Goal: Task Accomplishment & Management: Manage account settings

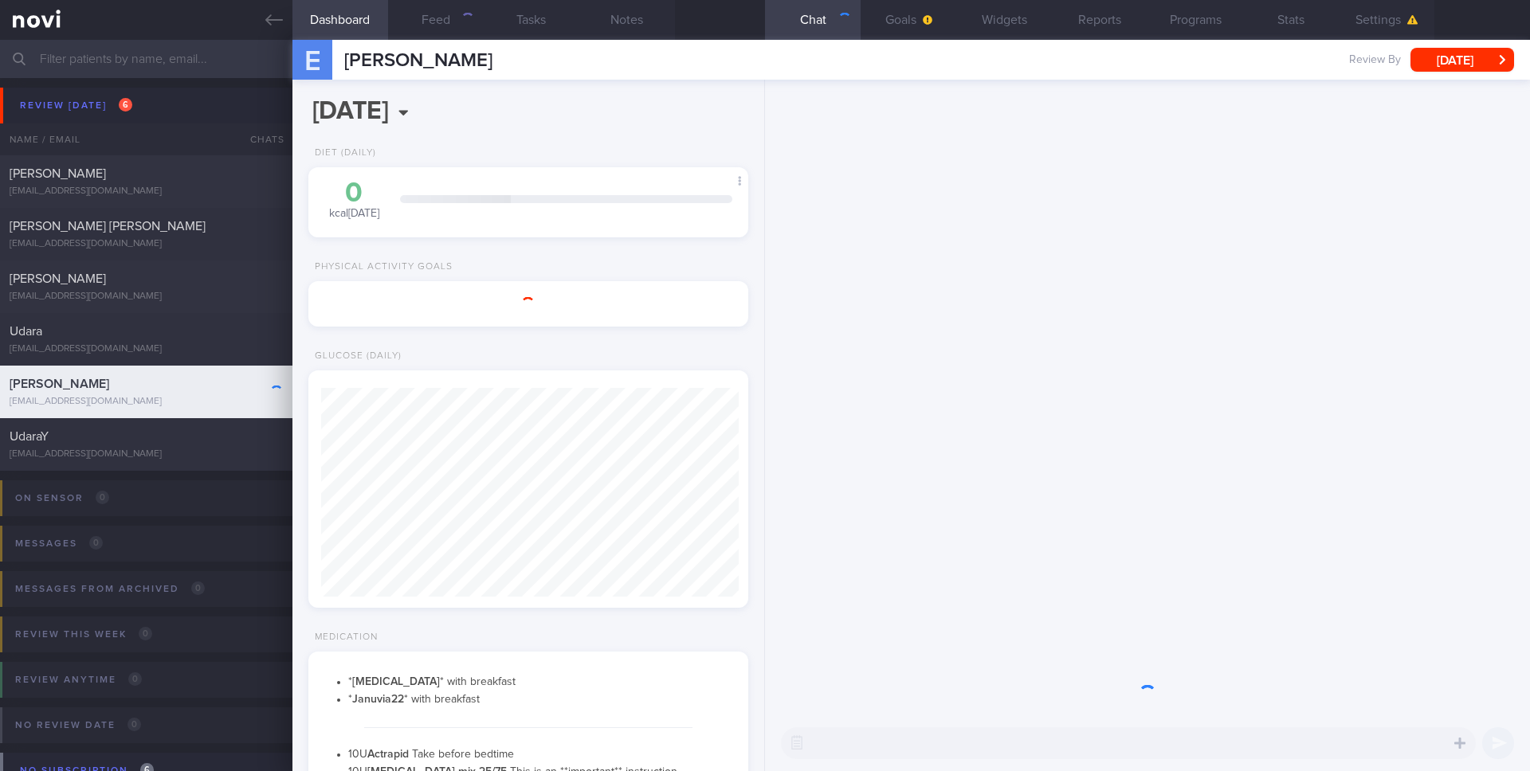
scroll to position [209, 418]
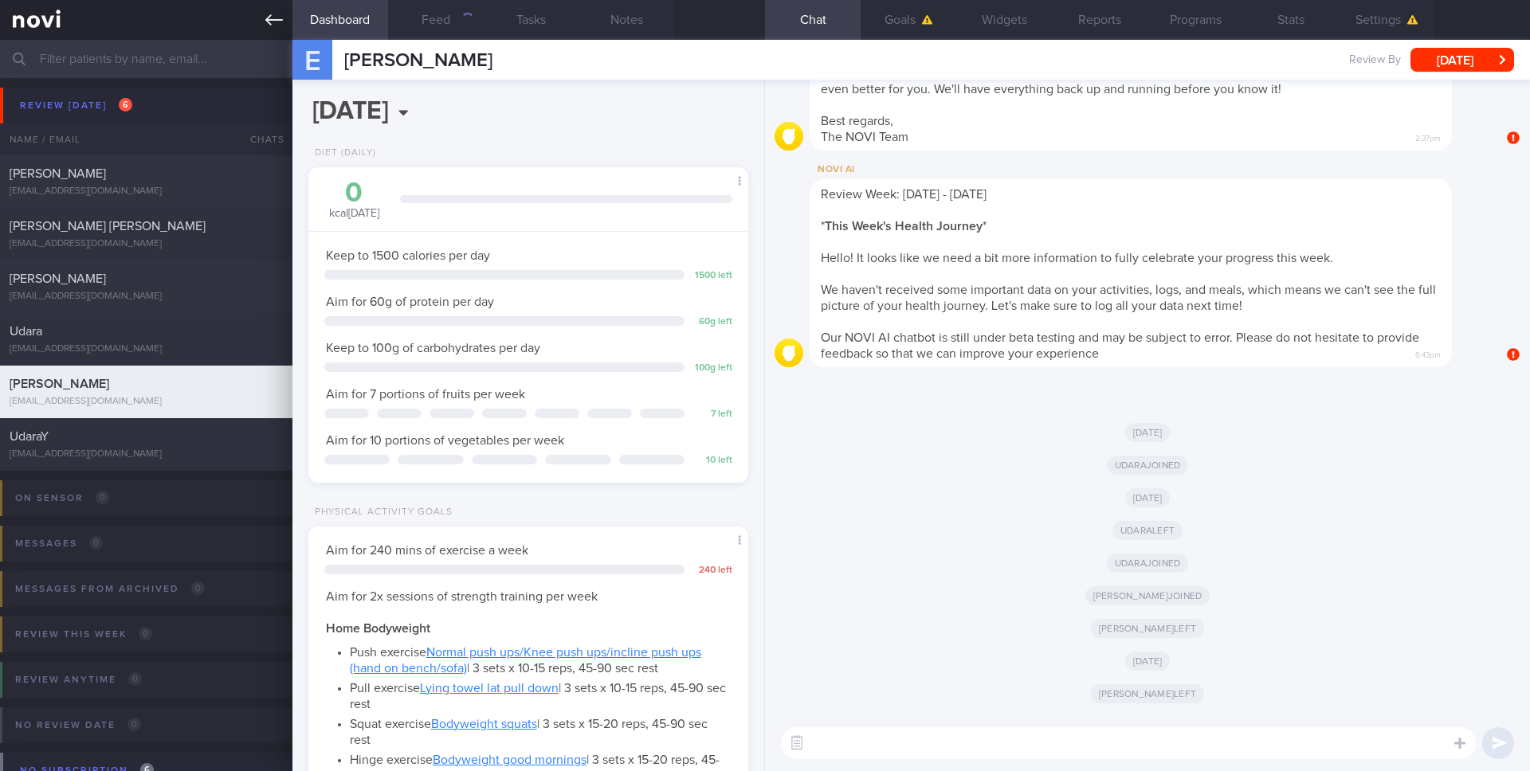
click at [282, 17] on icon at bounding box center [274, 20] width 18 height 18
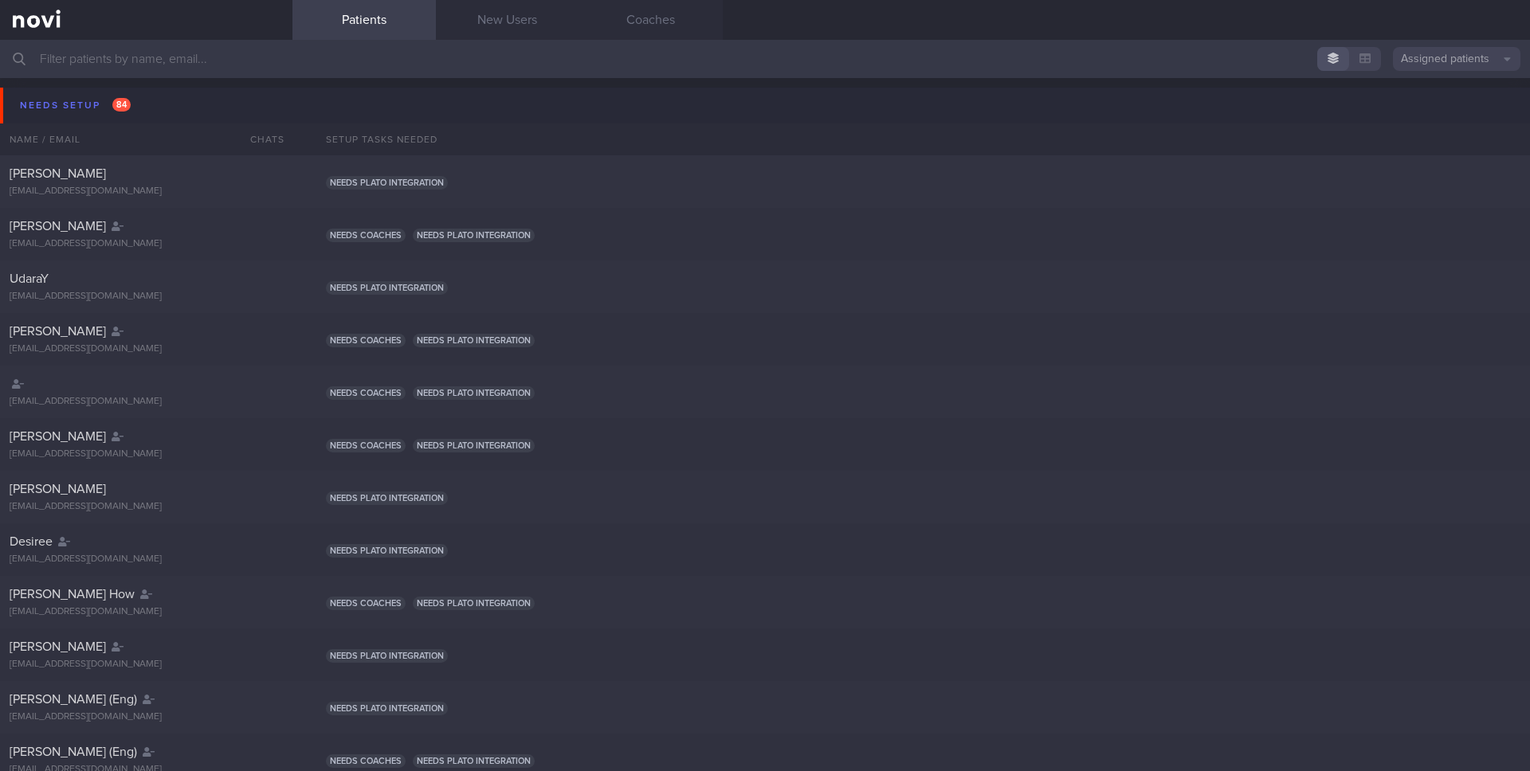
click at [1415, 61] on button "Assigned patients" at bounding box center [1457, 59] width 128 height 24
click at [1418, 105] on button "All active patients" at bounding box center [1457, 110] width 128 height 24
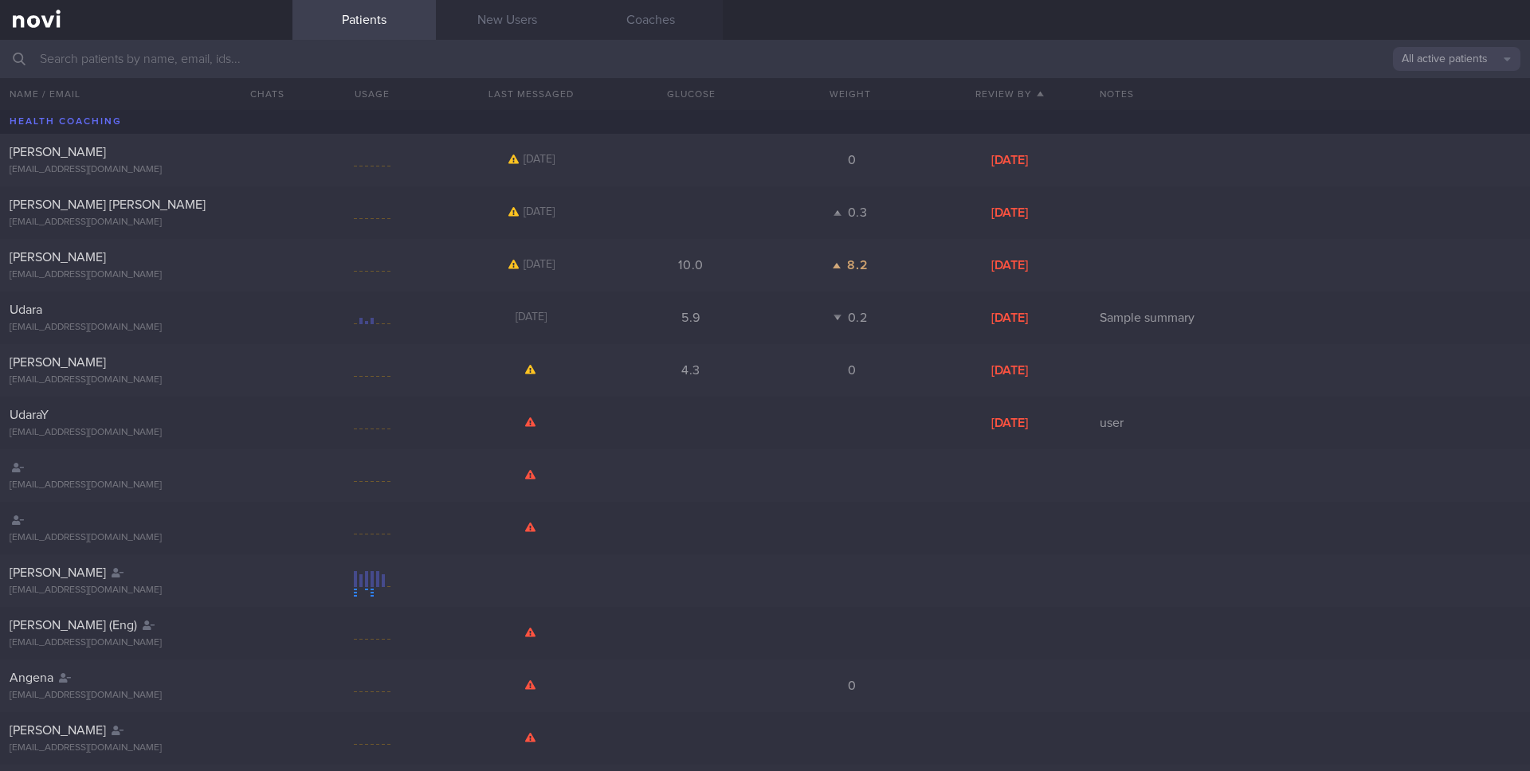
click at [1176, 60] on input "text" at bounding box center [765, 59] width 1530 height 38
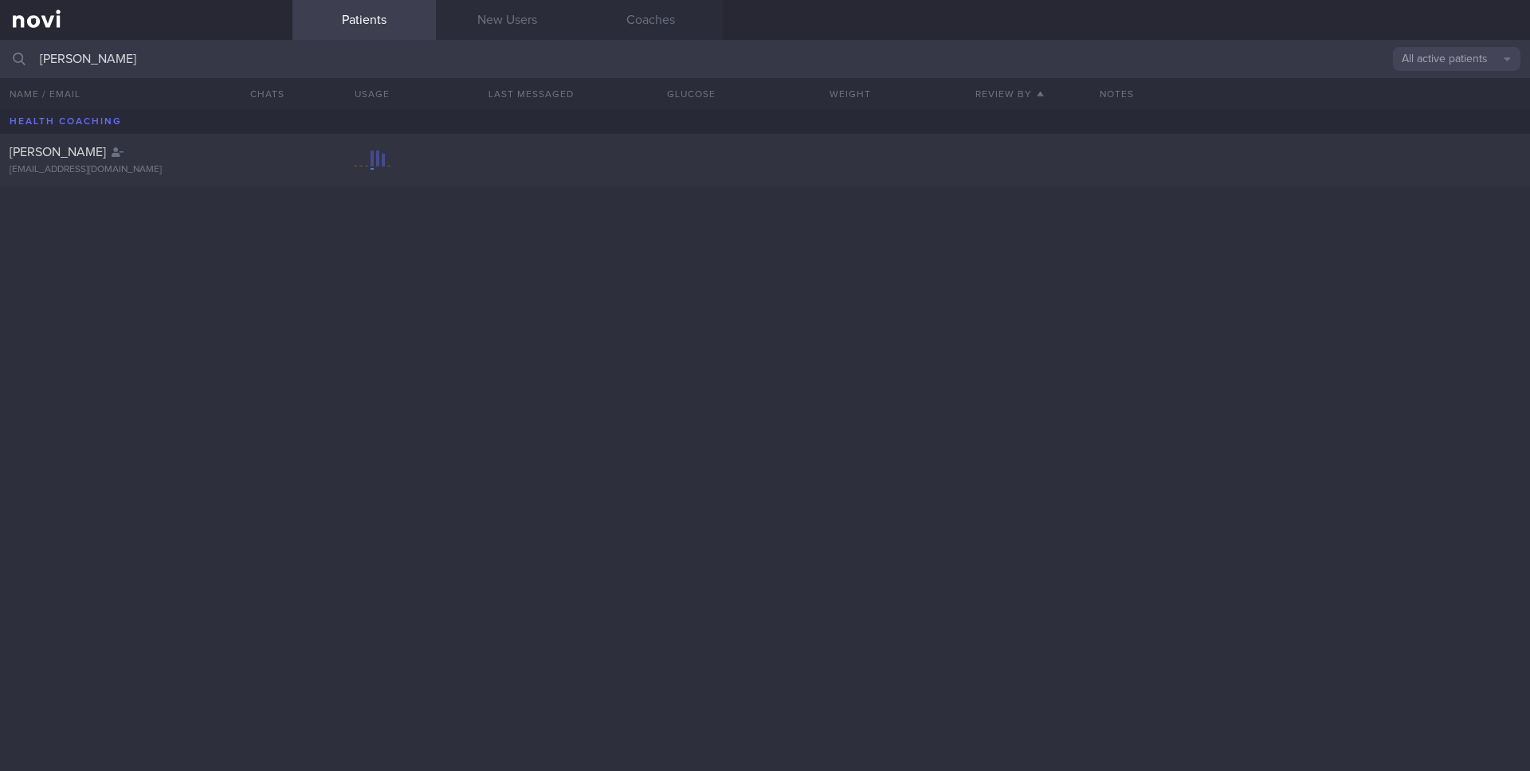
type input "[PERSON_NAME]"
click at [460, 151] on div "[PERSON_NAME] [EMAIL_ADDRESS][DOMAIN_NAME]" at bounding box center [765, 160] width 1530 height 53
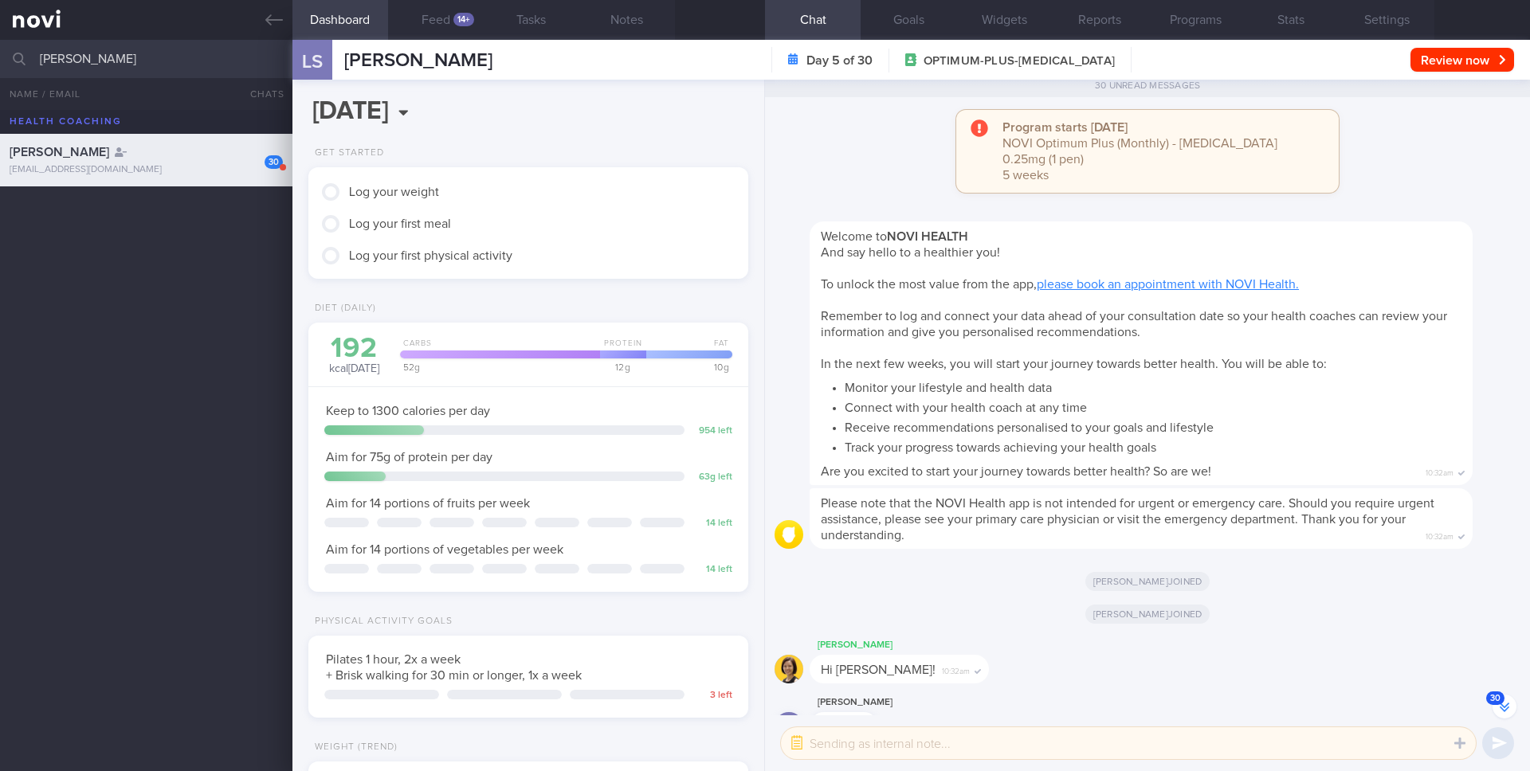
scroll to position [-3653, 0]
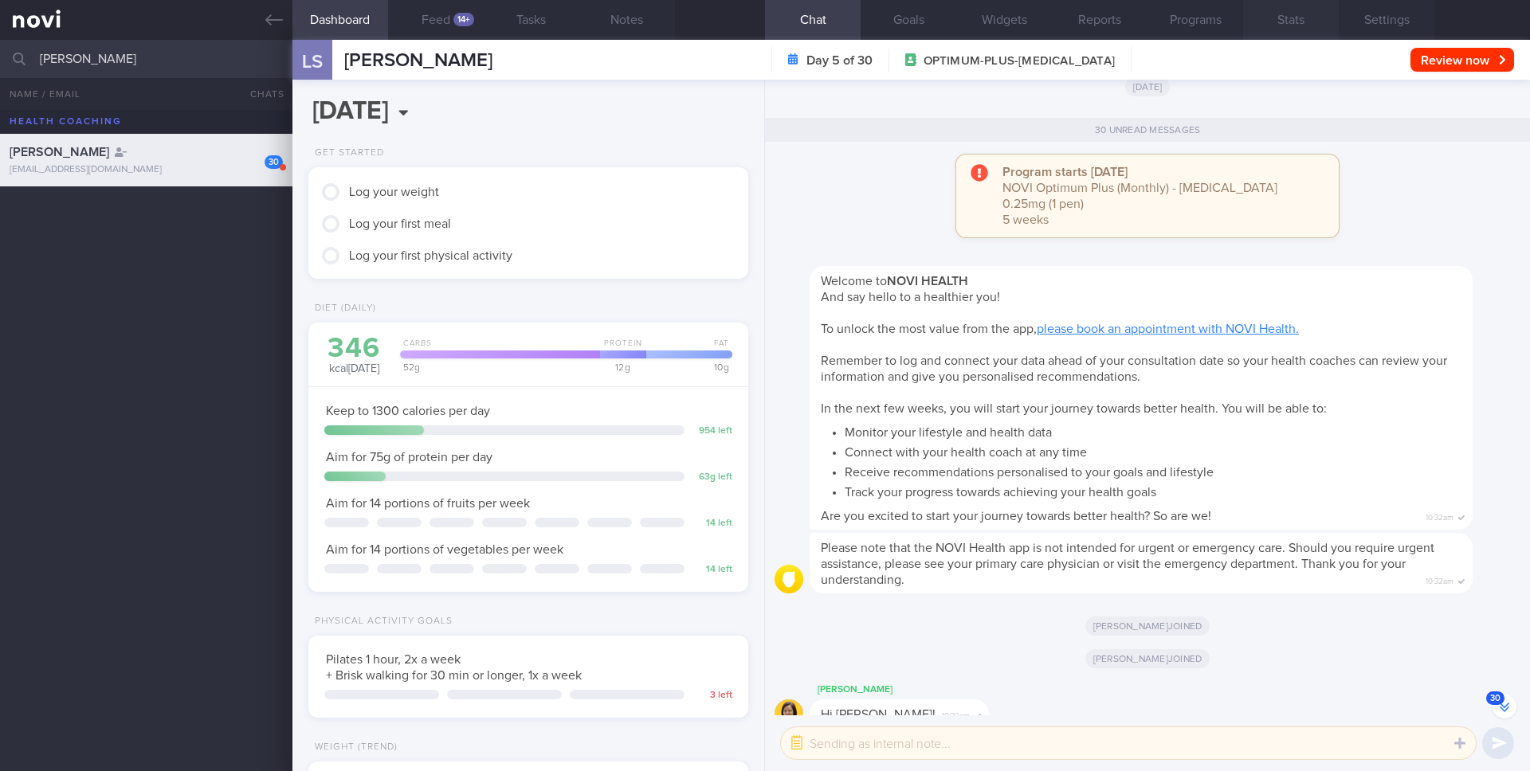
click at [1300, 21] on button "Stats" at bounding box center [1291, 20] width 96 height 40
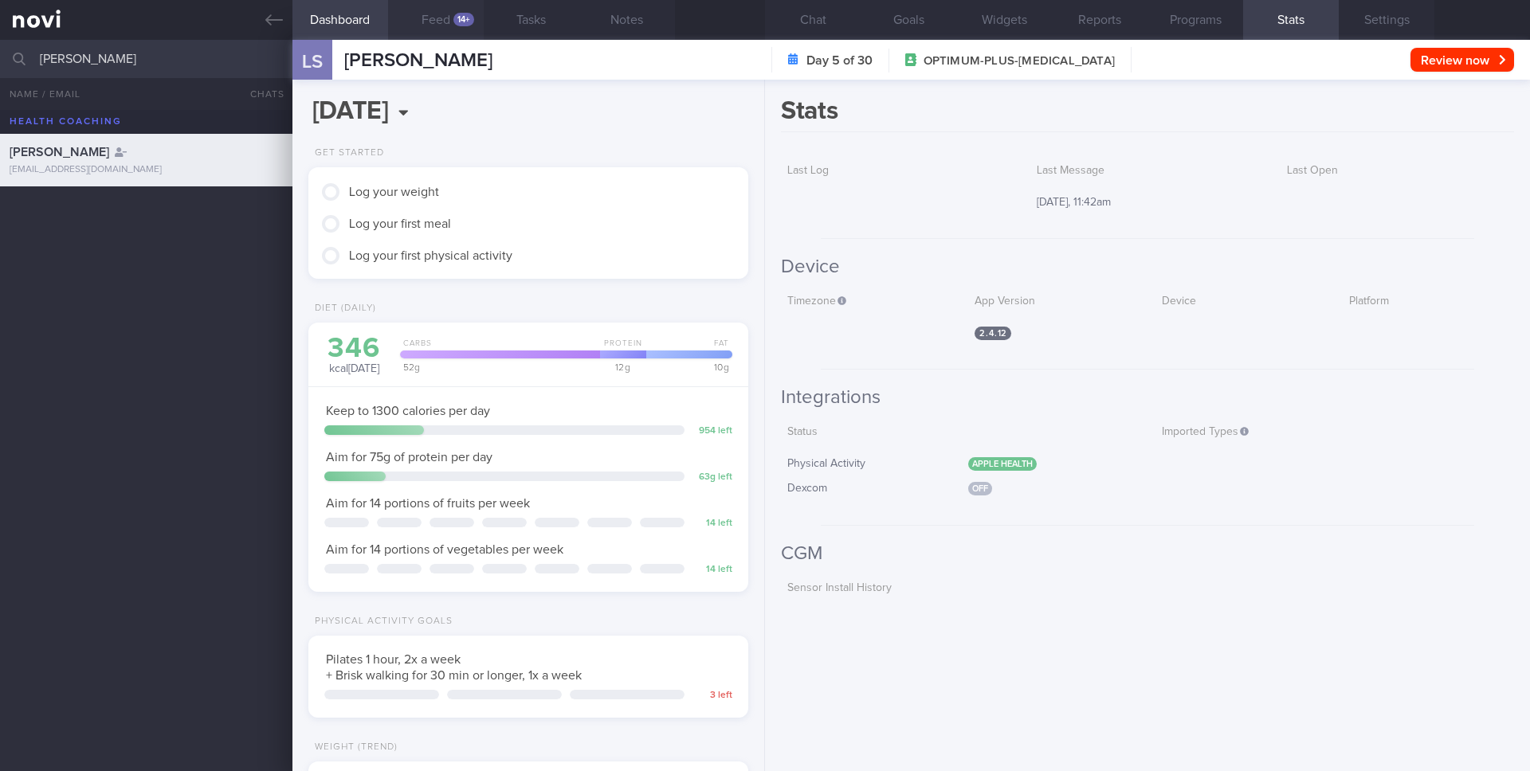
click at [416, 21] on button "Feed 14+" at bounding box center [436, 20] width 96 height 40
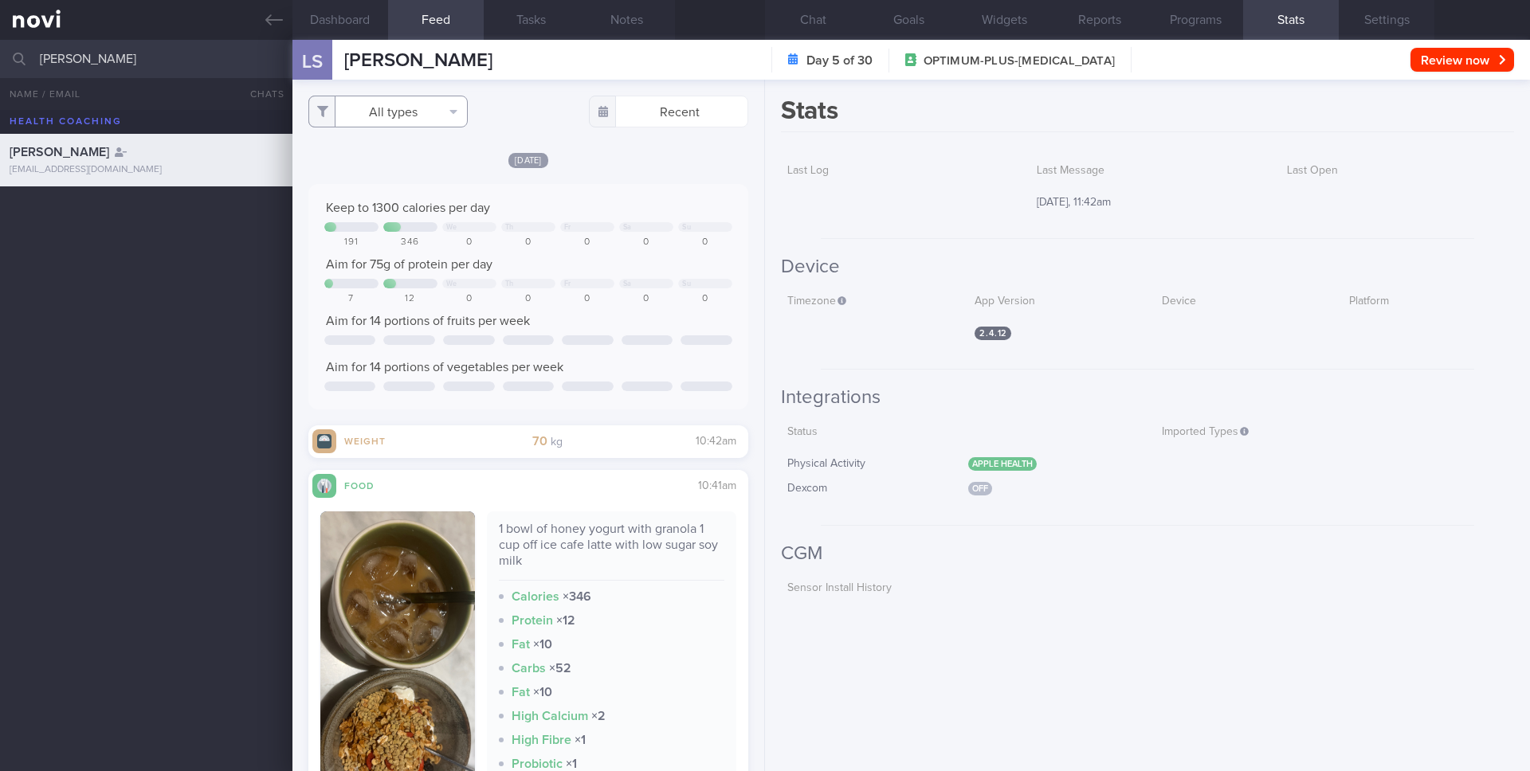
click at [451, 119] on button "All types" at bounding box center [387, 112] width 159 height 32
click at [403, 145] on button "Food" at bounding box center [388, 143] width 158 height 24
checkbox input "false"
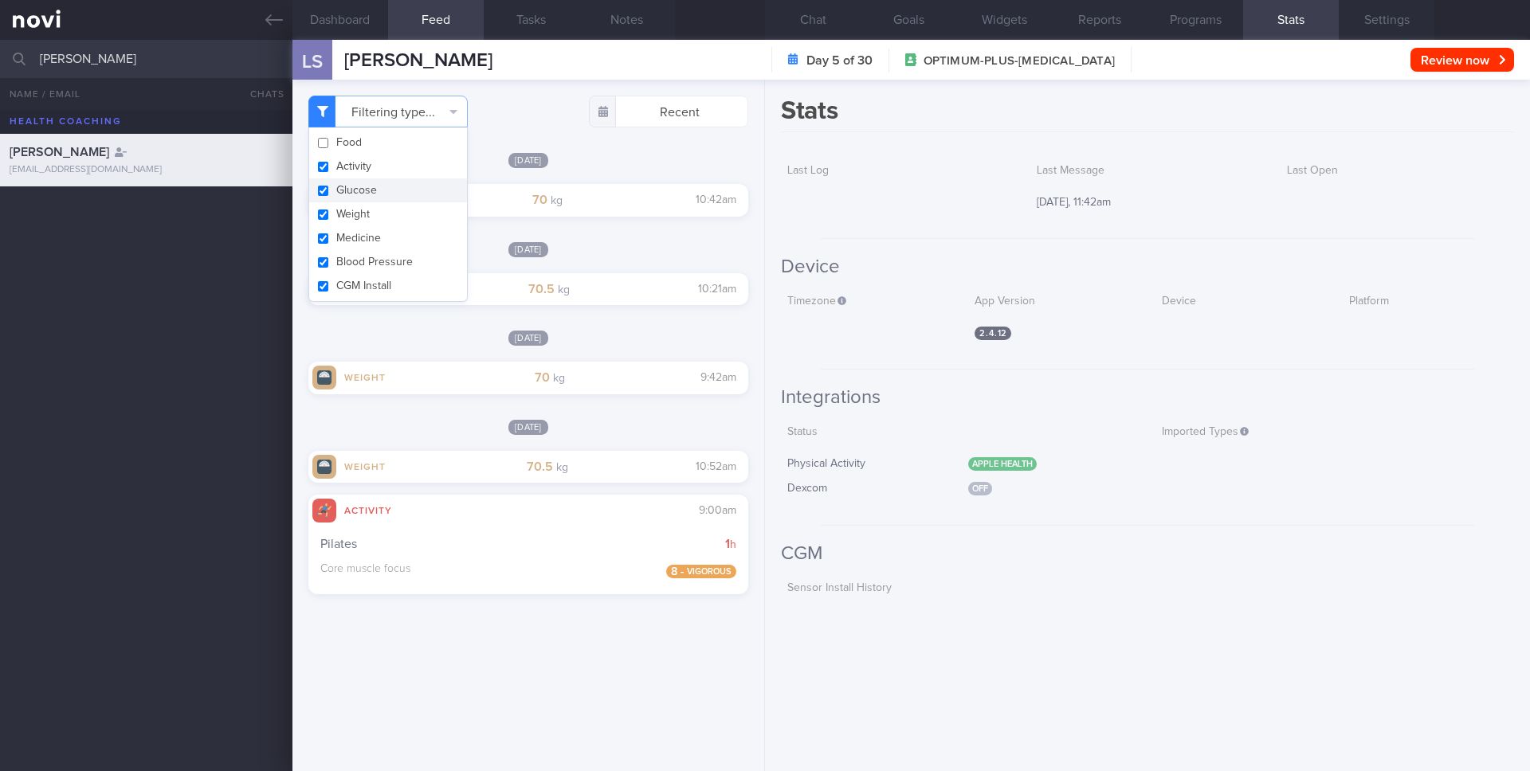
click at [401, 189] on button "Glucose" at bounding box center [388, 191] width 158 height 24
checkbox input "false"
click at [399, 216] on button "Weight" at bounding box center [388, 214] width 158 height 24
checkbox input "false"
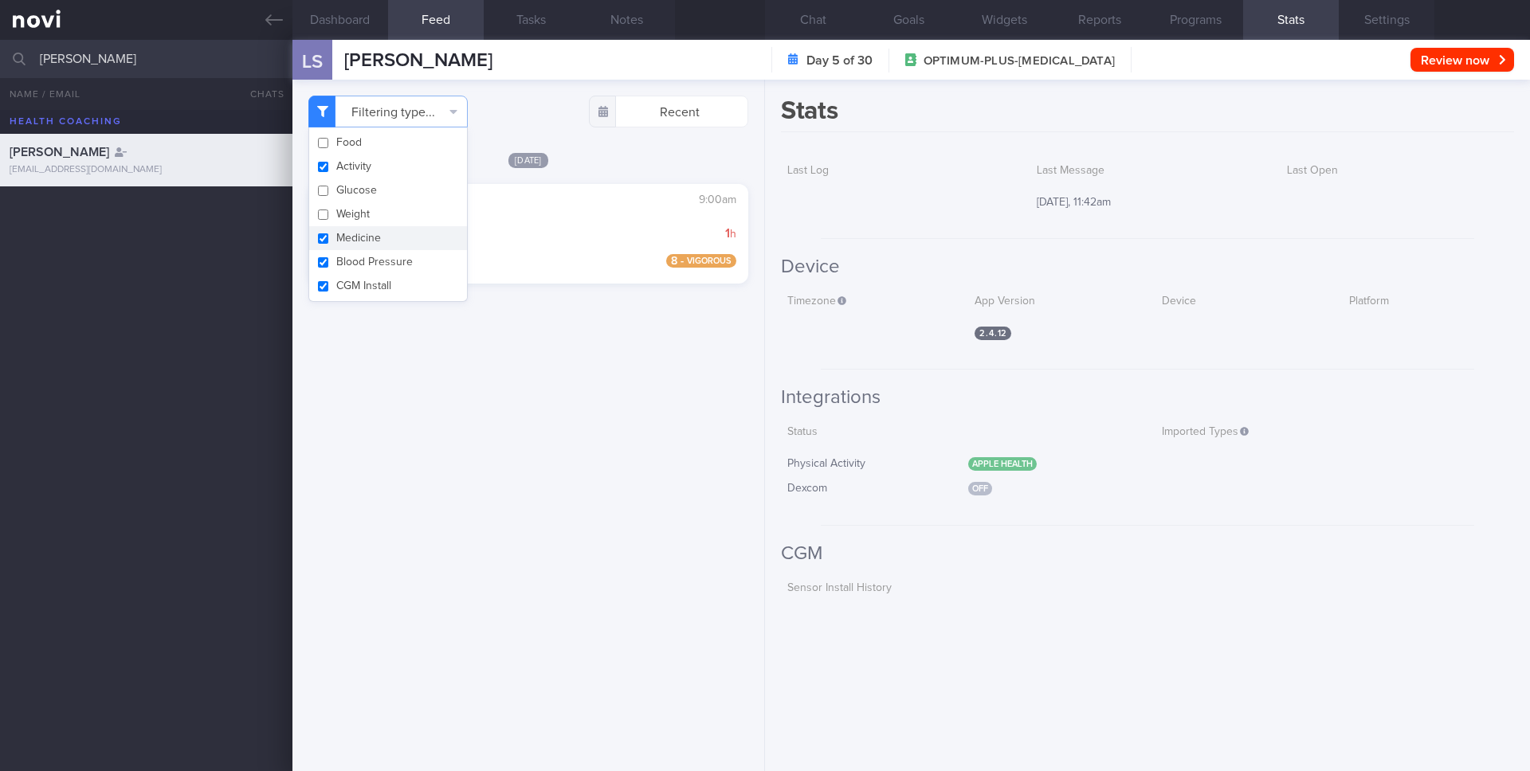
click at [399, 240] on button "Medicine" at bounding box center [388, 238] width 158 height 24
checkbox input "false"
click at [399, 275] on button "CGM Install" at bounding box center [388, 286] width 158 height 24
checkbox input "false"
click at [400, 263] on button "Blood Pressure" at bounding box center [388, 262] width 158 height 24
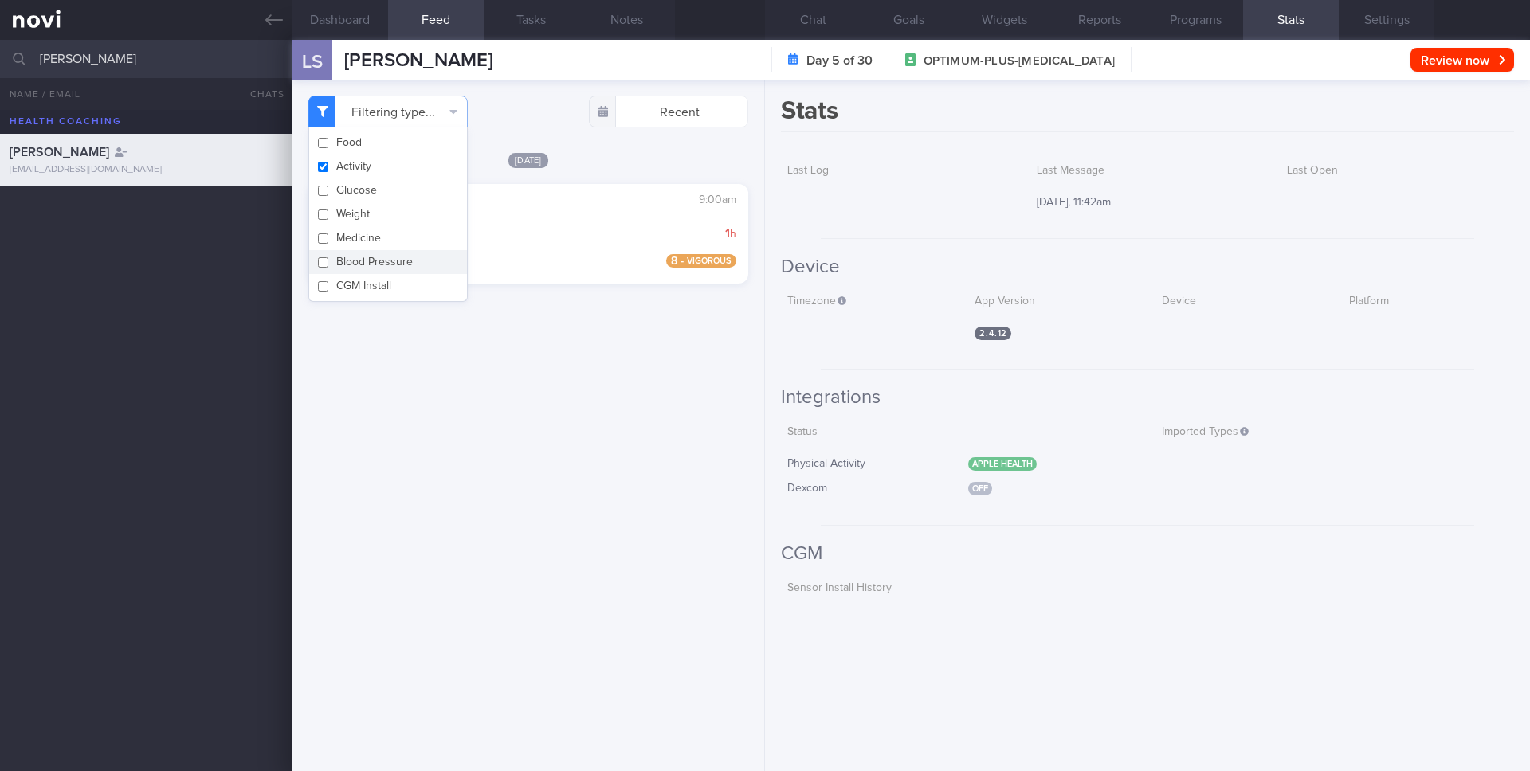
checkbox input "false"
click at [579, 401] on div "Filtering type... Food Activity Glucose Weight Medicine Blood Pressure [MEDICAL…" at bounding box center [528, 426] width 472 height 692
click at [822, 13] on button "Chat" at bounding box center [813, 20] width 96 height 40
